Goal: Information Seeking & Learning: Check status

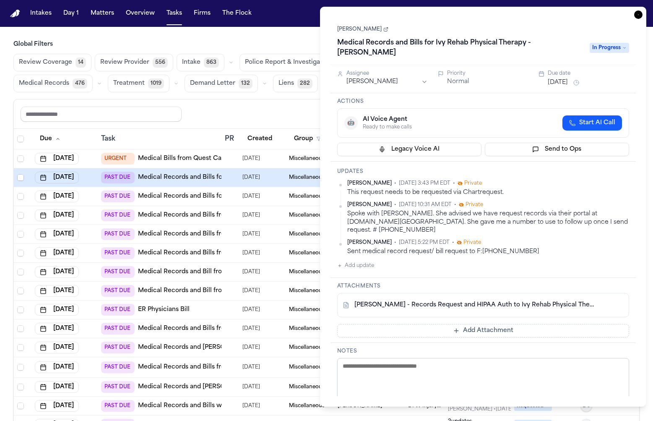
scroll to position [50, 0]
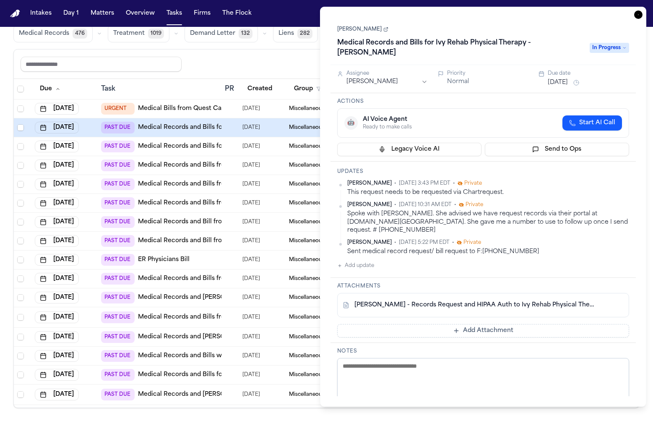
click at [638, 16] on icon "button" at bounding box center [639, 14] width 8 height 8
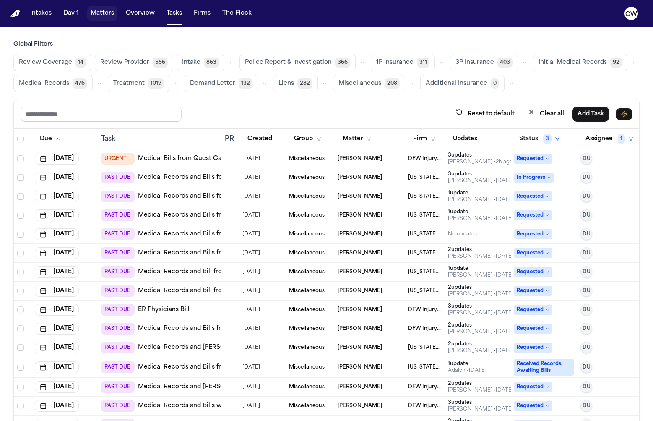
click at [112, 13] on button "Matters" at bounding box center [102, 13] width 30 height 15
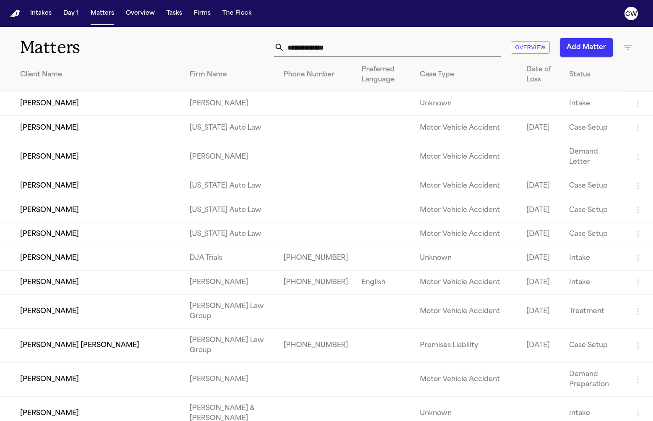
click at [116, 109] on td "[PERSON_NAME]" at bounding box center [91, 104] width 183 height 24
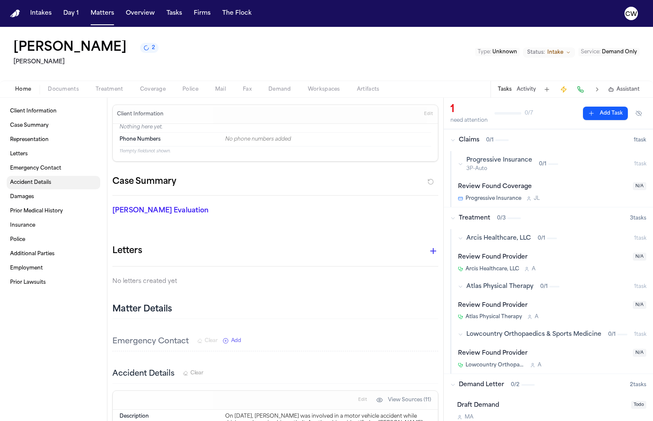
click at [29, 186] on span "Accident Details" at bounding box center [30, 182] width 41 height 7
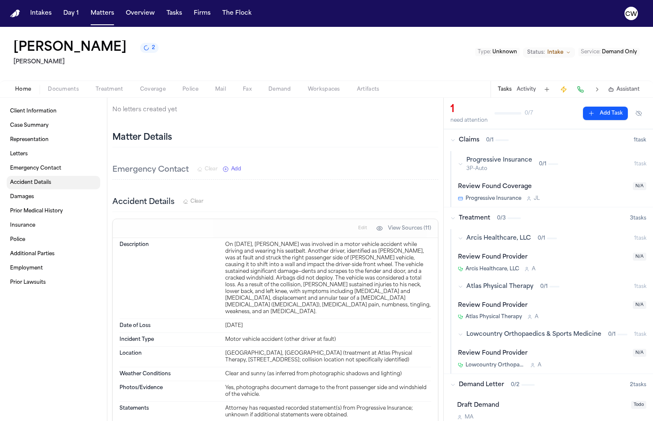
scroll to position [257, 0]
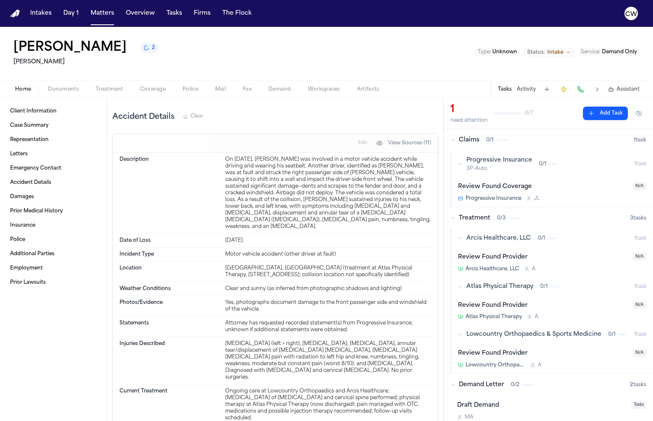
click at [105, 90] on span "Treatment" at bounding box center [110, 89] width 28 height 7
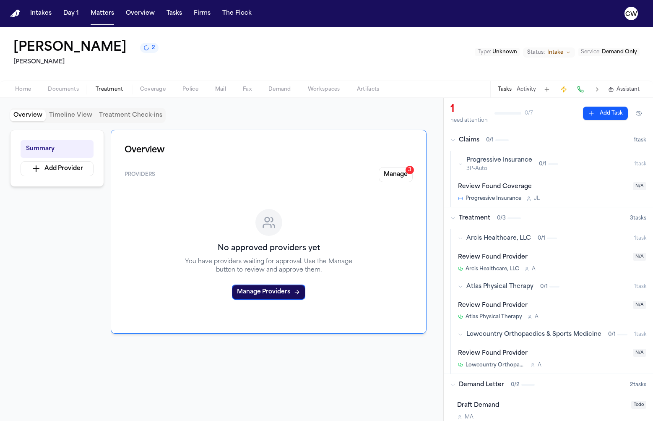
click at [60, 118] on button "Timeline View" at bounding box center [71, 116] width 50 height 12
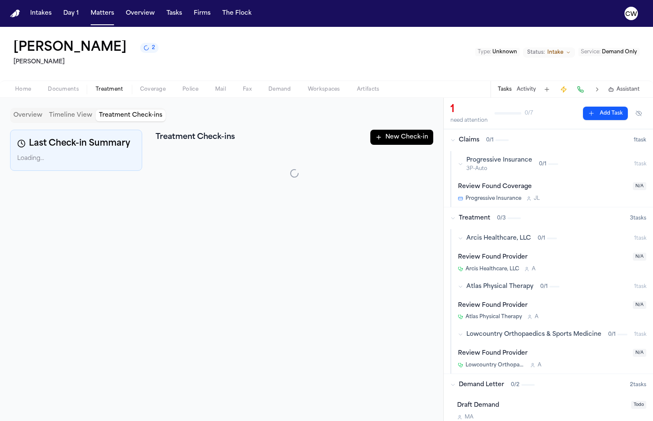
click at [123, 114] on button "Treatment Check-ins" at bounding box center [131, 116] width 70 height 12
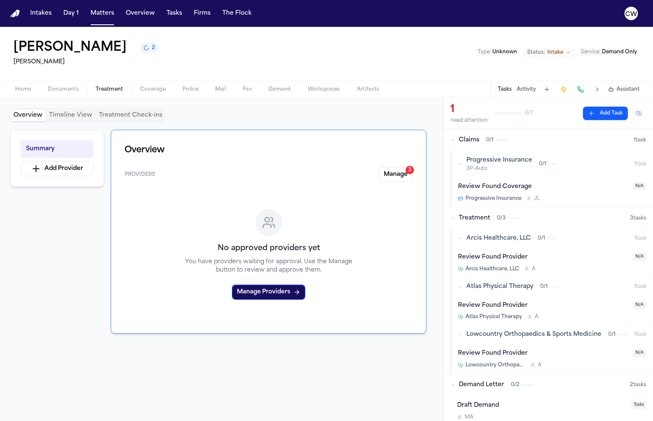
click at [31, 119] on button "Overview" at bounding box center [28, 116] width 36 height 12
click at [64, 91] on span "Documents" at bounding box center [63, 89] width 31 height 7
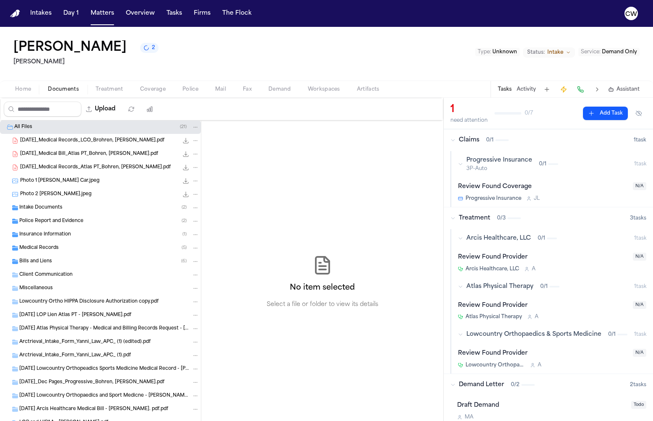
click at [28, 91] on span "Home" at bounding box center [23, 89] width 16 height 7
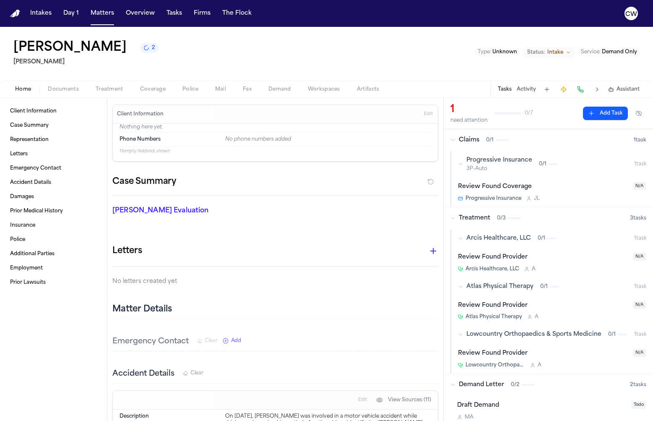
click at [138, 90] on button "Coverage" at bounding box center [153, 89] width 42 height 10
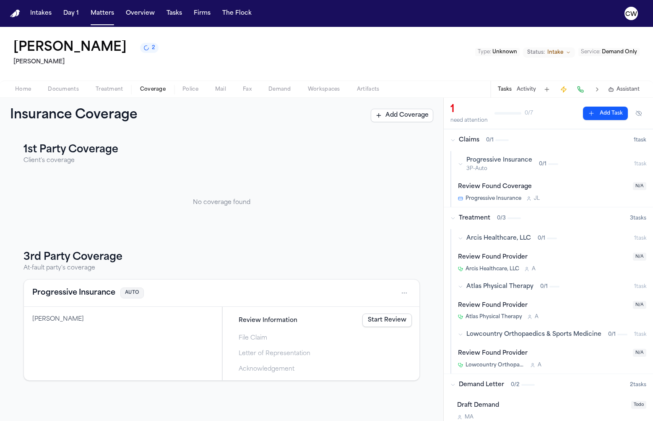
click at [259, 322] on span "Review Information" at bounding box center [268, 320] width 59 height 9
click at [397, 322] on link "Start Review" at bounding box center [388, 320] width 50 height 13
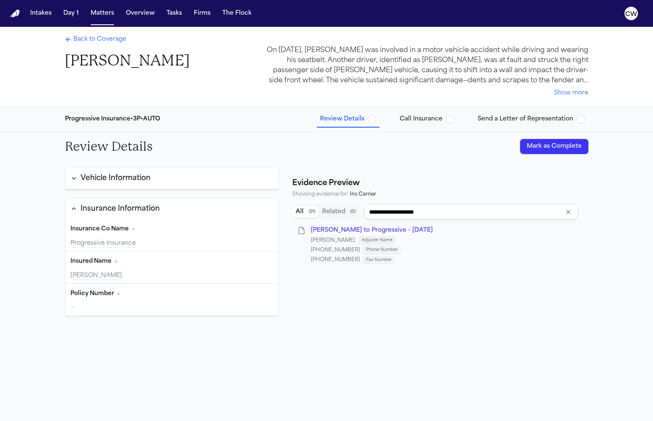
click at [72, 183] on div "Vehicle Information" at bounding box center [111, 178] width 80 height 11
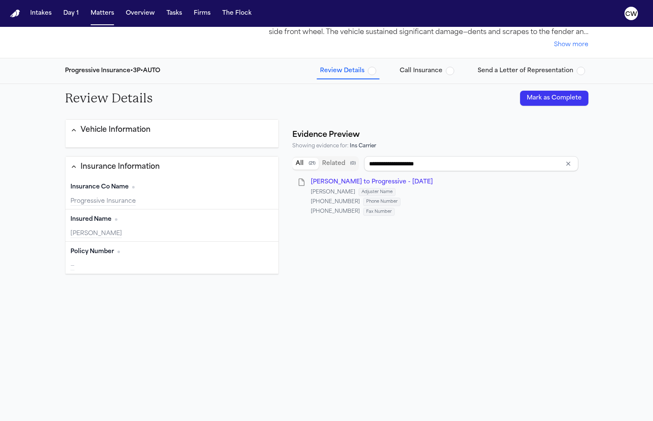
scroll to position [52, 0]
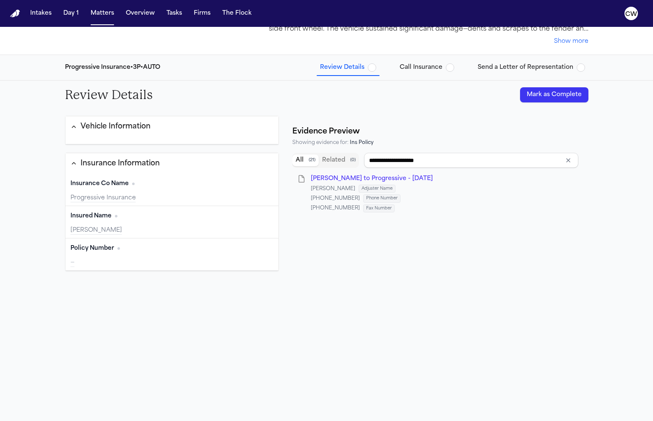
type input "**********"
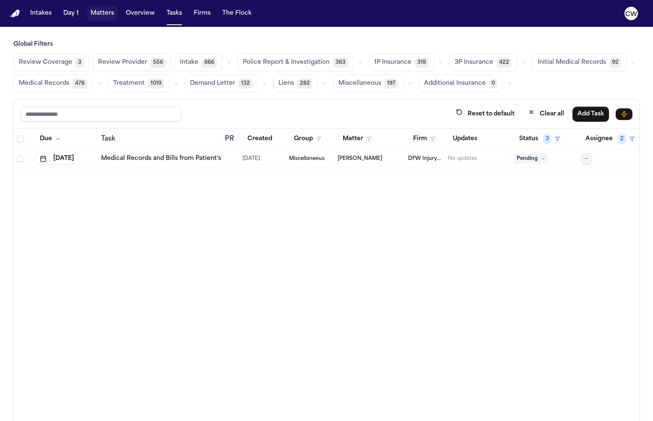
click at [94, 16] on button "Matters" at bounding box center [102, 13] width 30 height 15
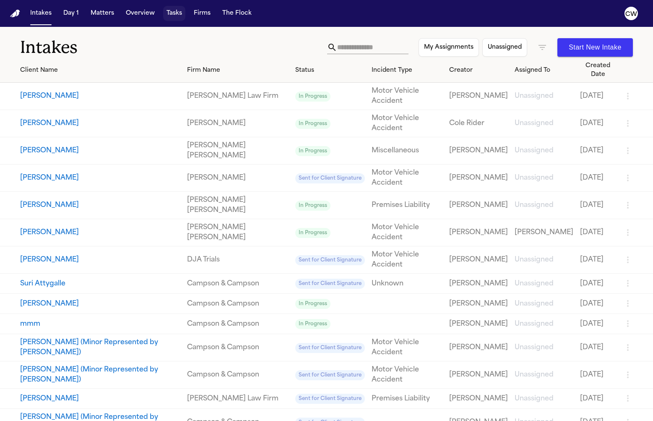
click at [173, 12] on button "Tasks" at bounding box center [174, 13] width 22 height 15
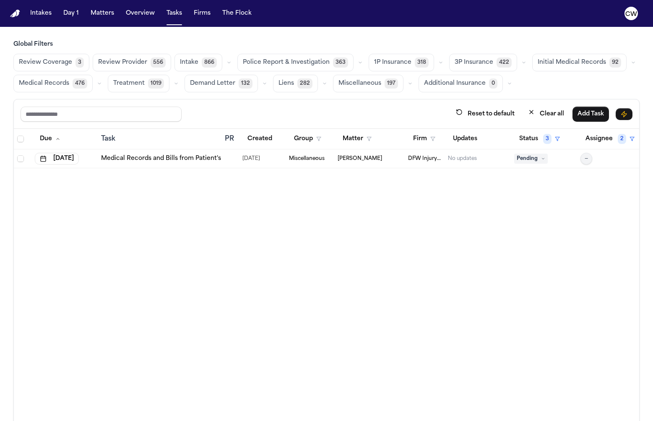
click at [55, 84] on span "Medical Records" at bounding box center [44, 83] width 50 height 8
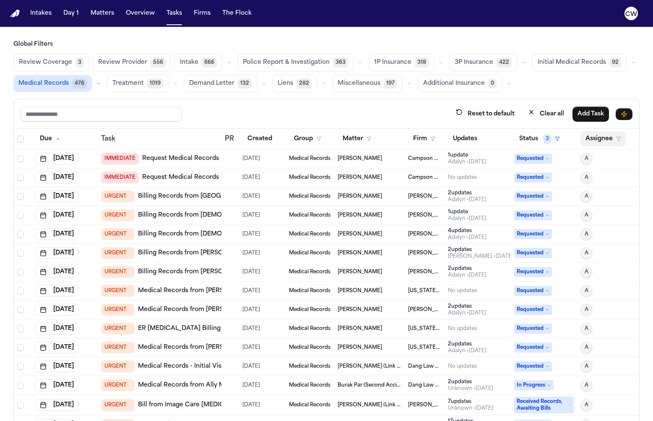
click at [619, 140] on icon "button" at bounding box center [619, 138] width 5 height 5
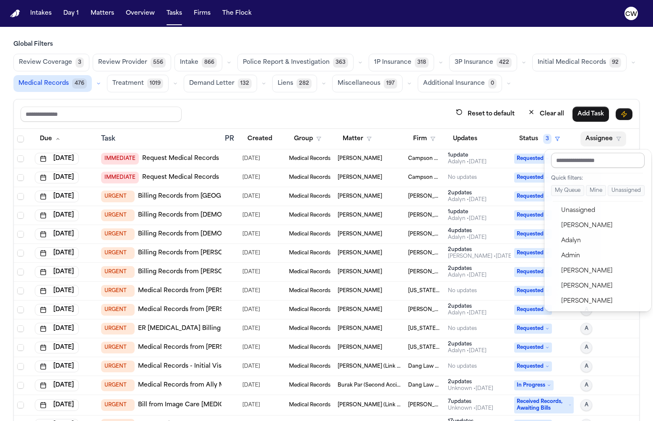
click at [595, 161] on input "text" at bounding box center [599, 160] width 94 height 15
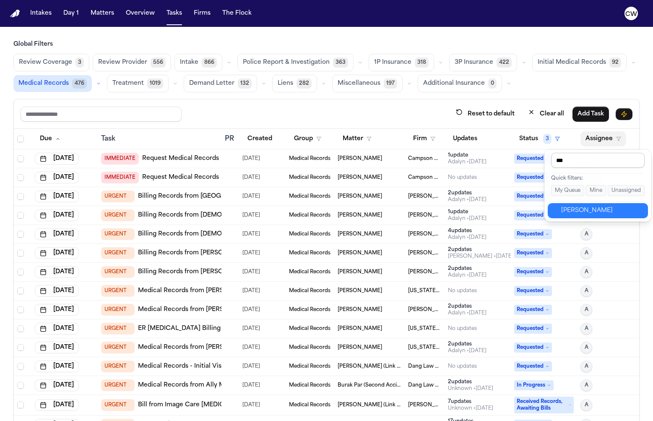
type input "****"
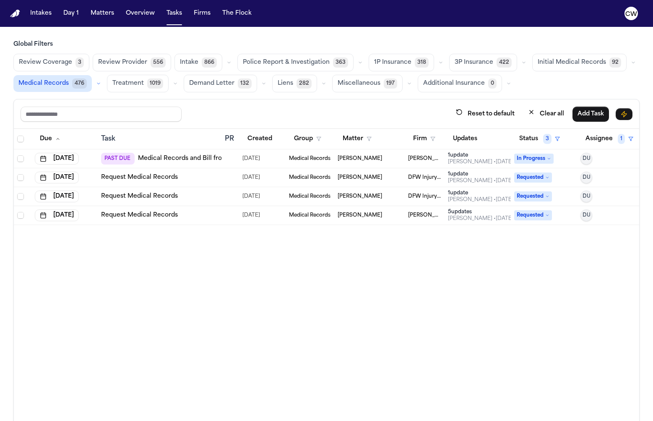
click at [589, 301] on div "Due Task PR Created Group Matter Firm Updates Status 3 Assignee 1 Sep 3, 2025 P…" at bounding box center [327, 293] width 626 height 329
click at [206, 157] on link "Medical Records and Bill from EMS Miramar Fire Rescue" at bounding box center [222, 158] width 169 height 8
click at [292, 263] on div "Due Task PR Created Group Matter Firm Updates Status 3 Assignee 1 Sep 3, 2025 P…" at bounding box center [327, 293] width 626 height 329
click at [386, 158] on div "[PERSON_NAME]" at bounding box center [370, 158] width 64 height 7
click at [296, 274] on div "Due Task PR Created Group Matter Firm Updates Status 3 Assignee 1 Sep 3, 2025 P…" at bounding box center [327, 293] width 626 height 329
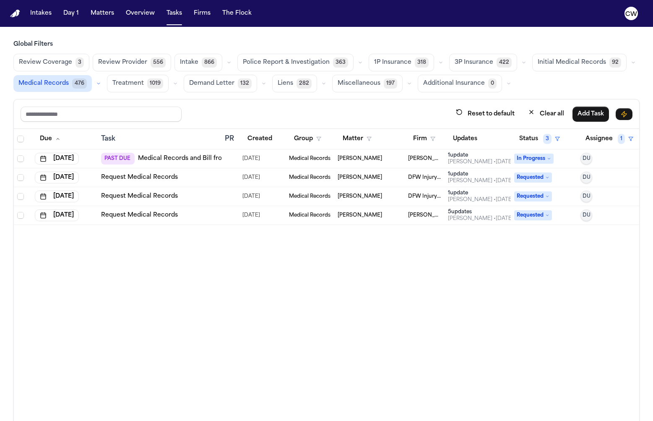
click at [279, 159] on div "[DATE]" at bounding box center [263, 159] width 40 height 12
click at [219, 272] on div "Due Task PR Created Group Matter Firm Updates Status 3 Assignee 1 Sep 3, 2025 P…" at bounding box center [327, 293] width 626 height 329
click at [170, 158] on link "Medical Records and Bill from EMS Miramar Fire Rescue" at bounding box center [222, 158] width 169 height 8
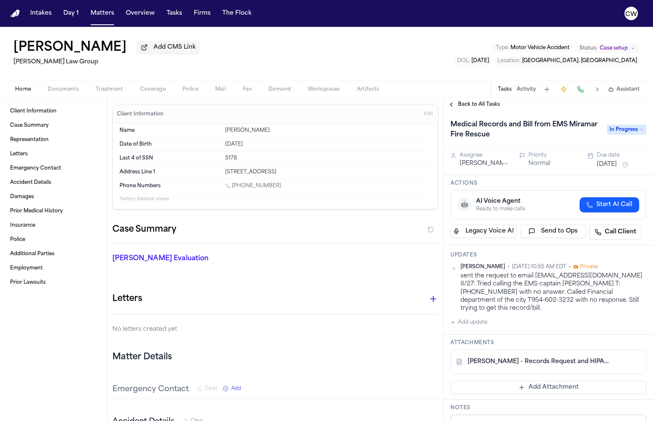
click at [455, 107] on button "Back to All Tasks" at bounding box center [474, 104] width 60 height 7
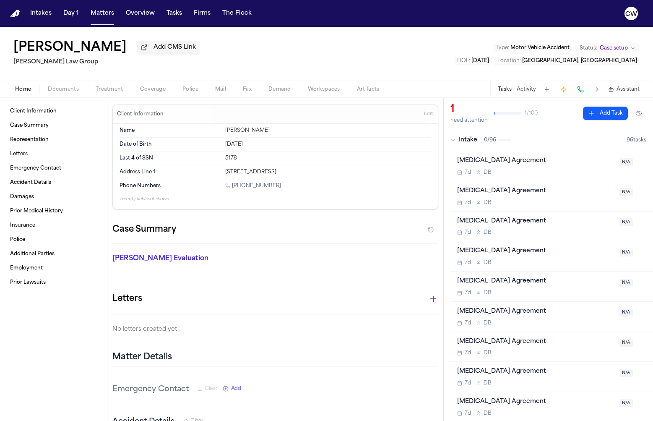
click at [640, 119] on button at bounding box center [639, 113] width 15 height 13
click at [640, 117] on button at bounding box center [639, 113] width 15 height 13
click at [638, 115] on button at bounding box center [639, 113] width 15 height 13
click at [540, 224] on div "Retainer Agreement" at bounding box center [535, 222] width 157 height 10
